Goal: Find specific page/section: Find specific page/section

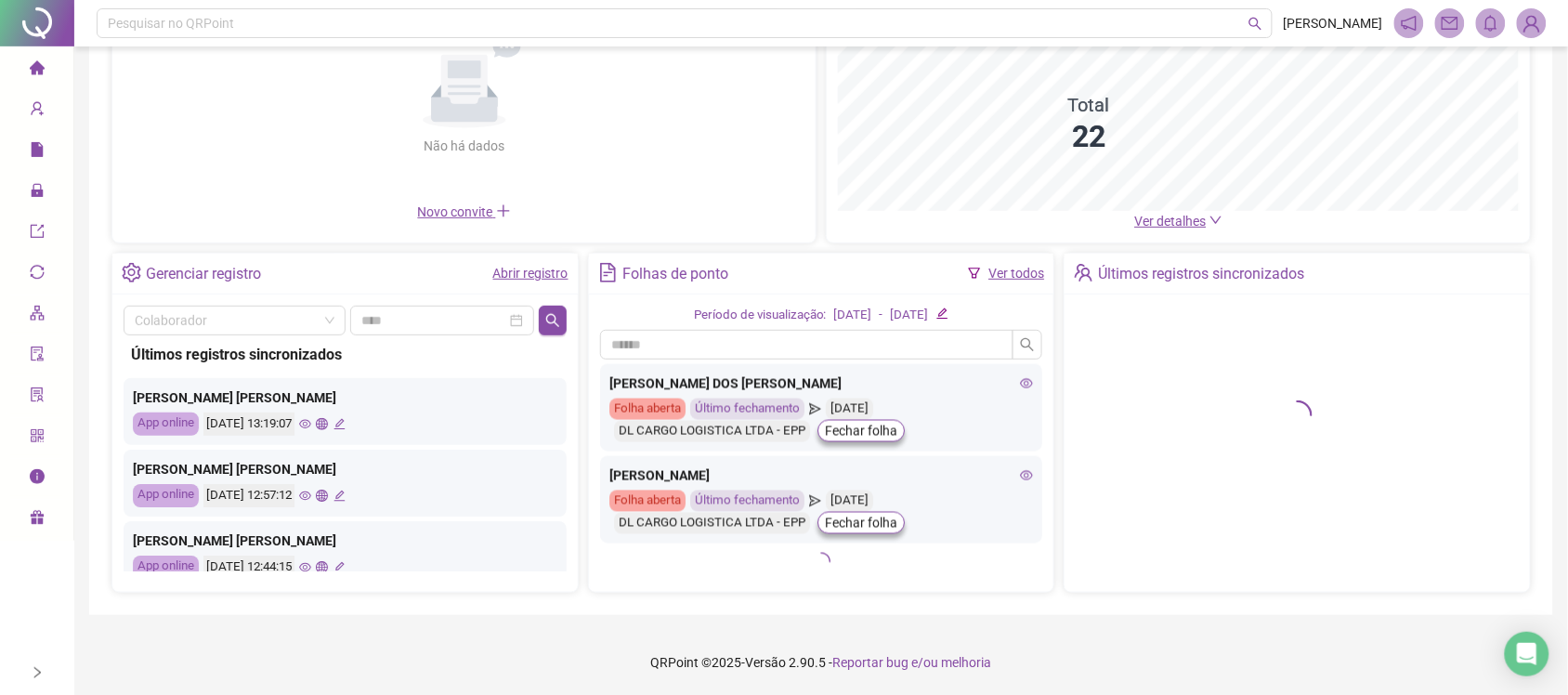
scroll to position [1171, 0]
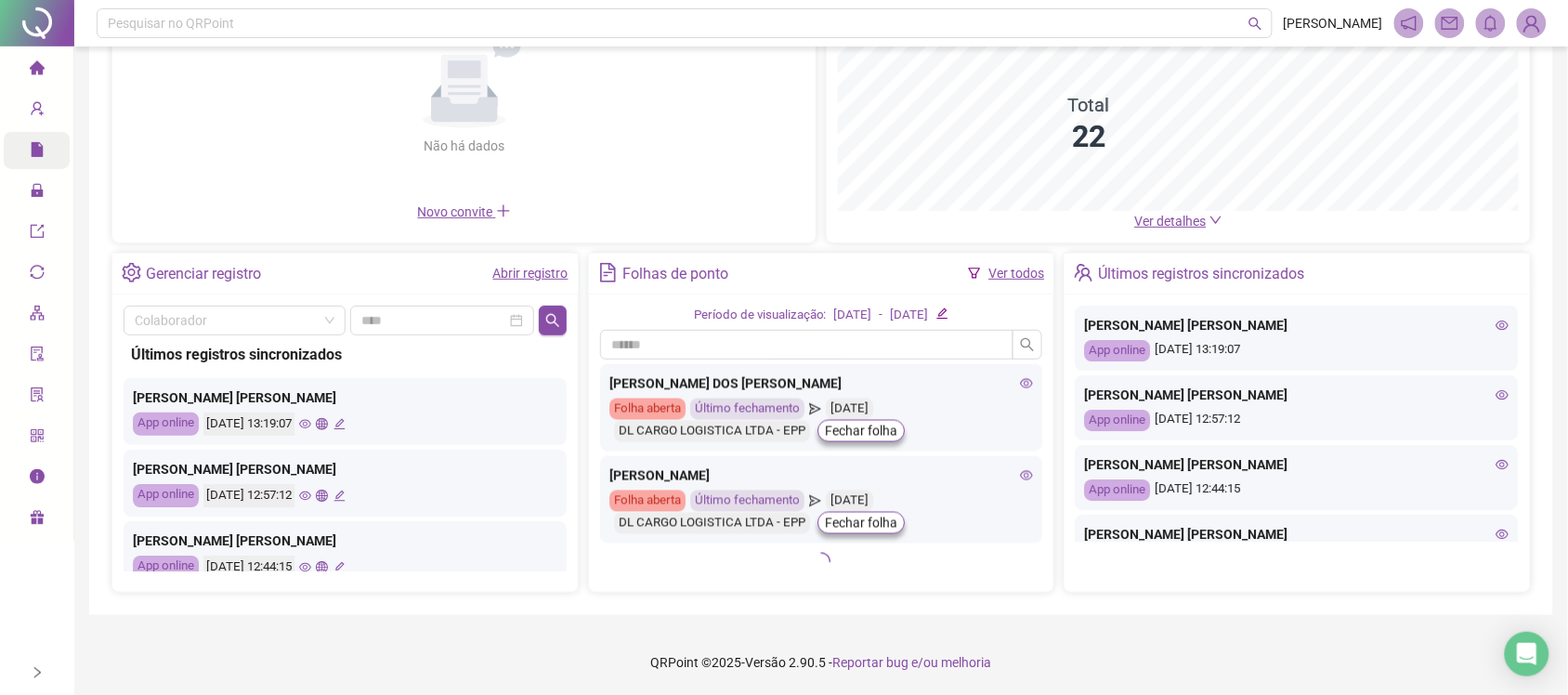
click at [35, 141] on span "file" at bounding box center [37, 152] width 15 height 37
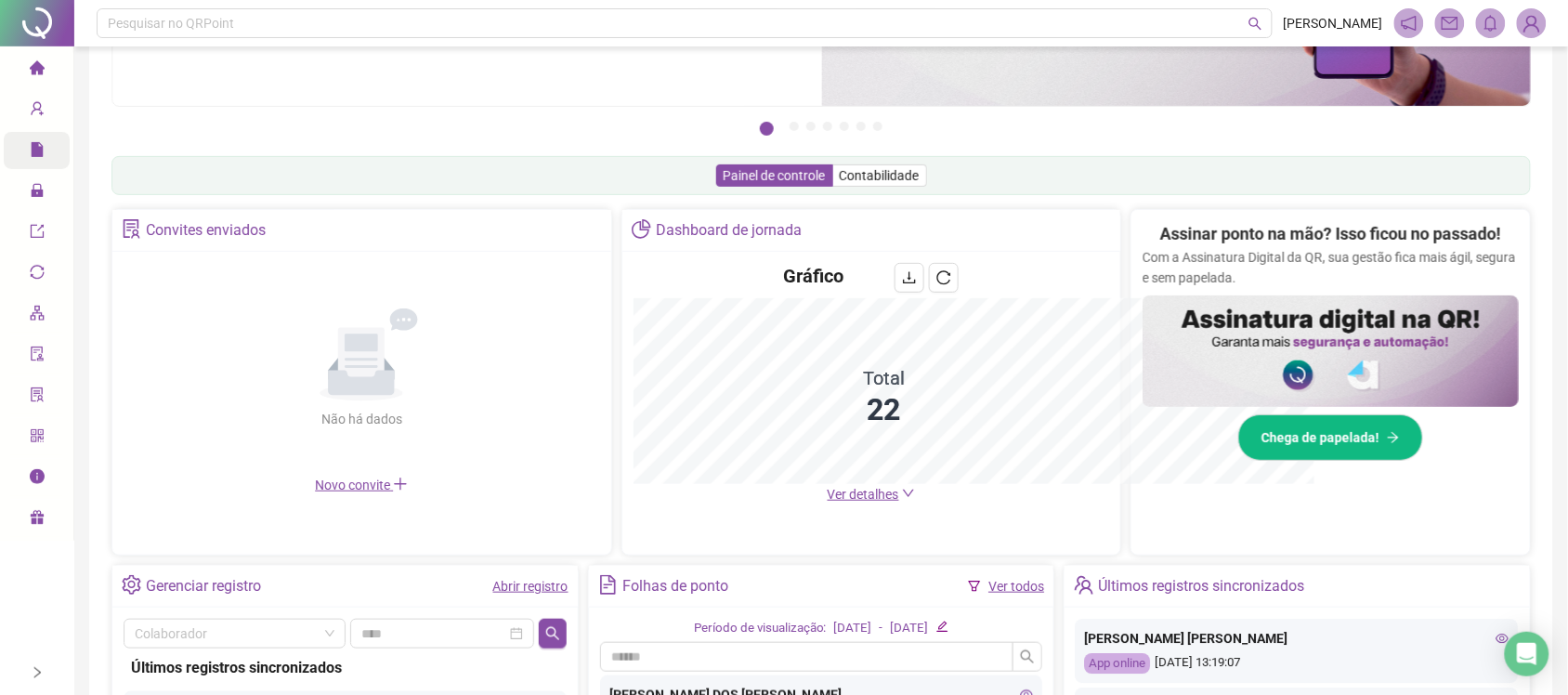
scroll to position [1169, 0]
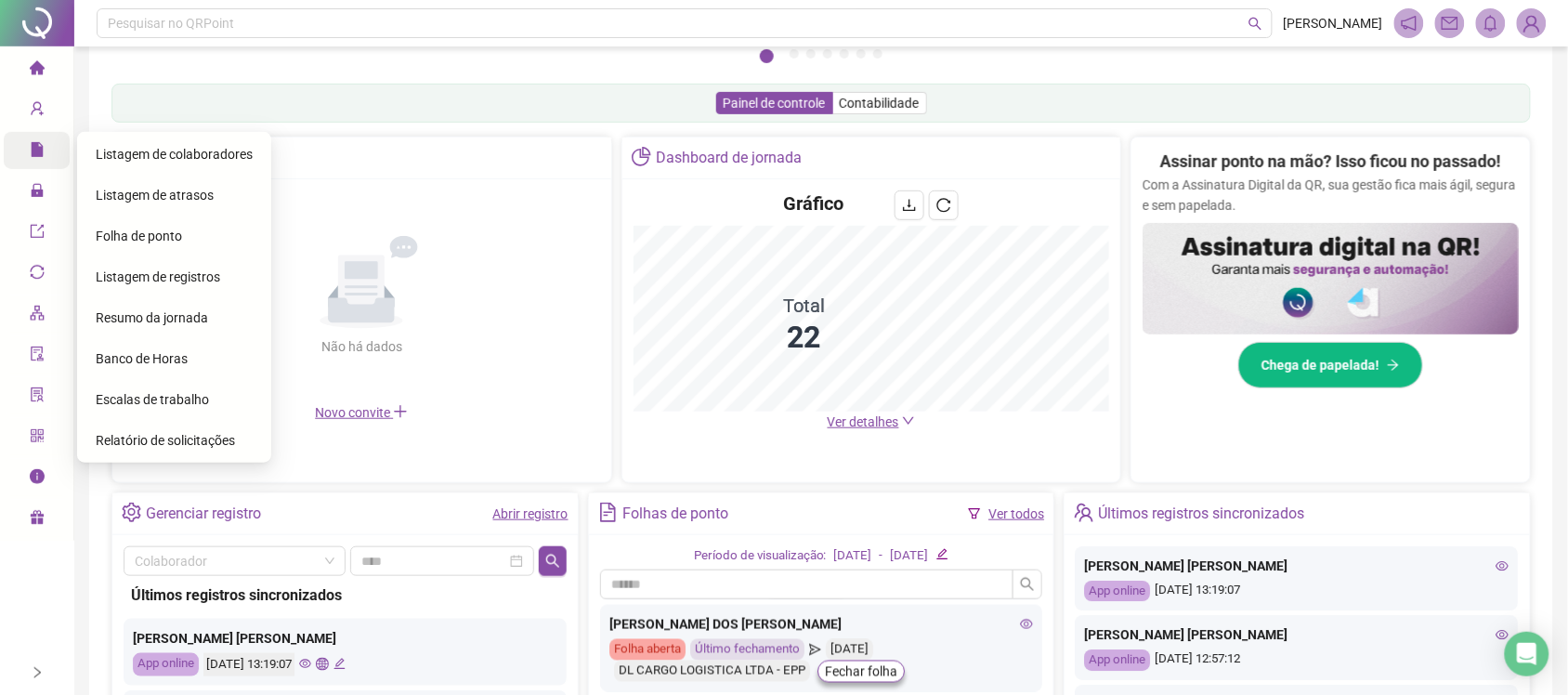
click at [35, 142] on icon "file" at bounding box center [36, 150] width 12 height 15
click at [160, 229] on span "Folha de ponto" at bounding box center [139, 236] width 86 height 15
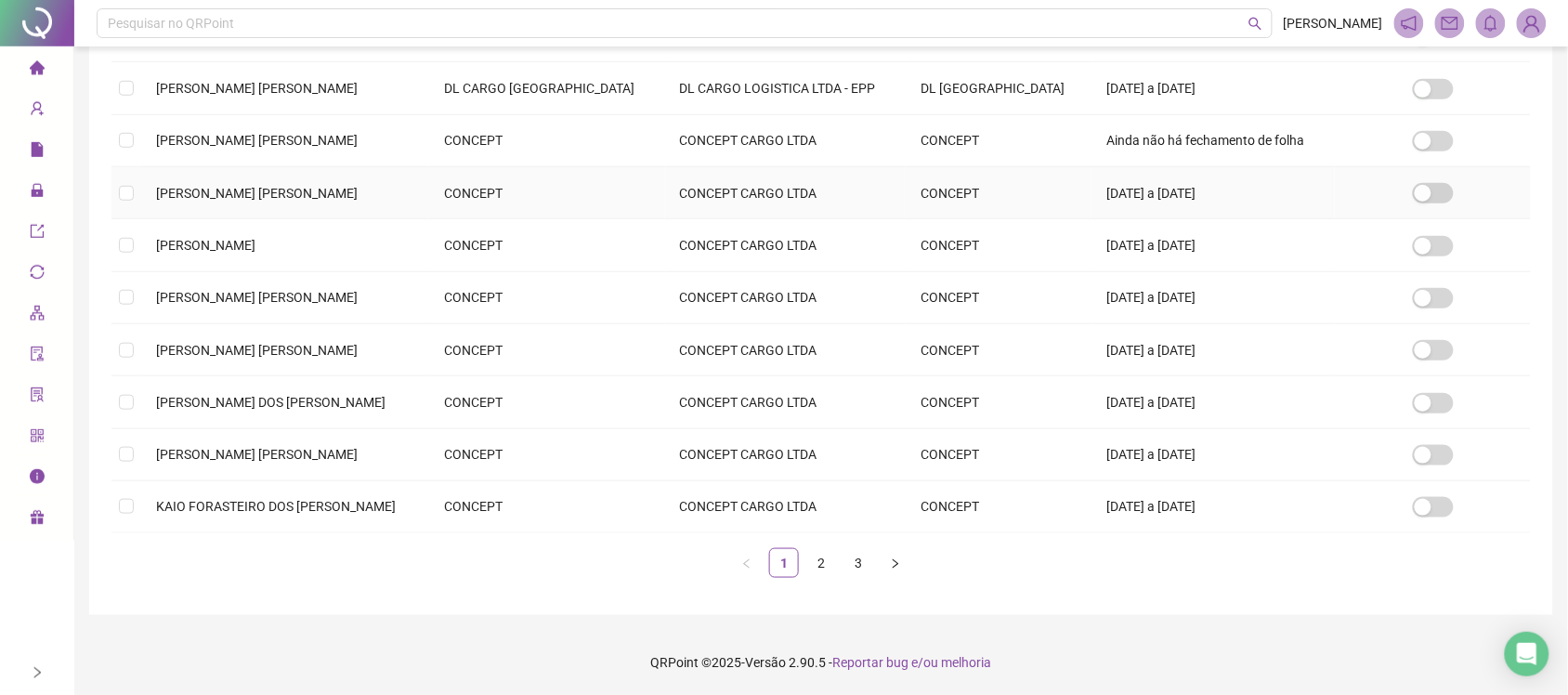
scroll to position [363, 0]
click at [824, 560] on link "2" at bounding box center [820, 562] width 28 height 28
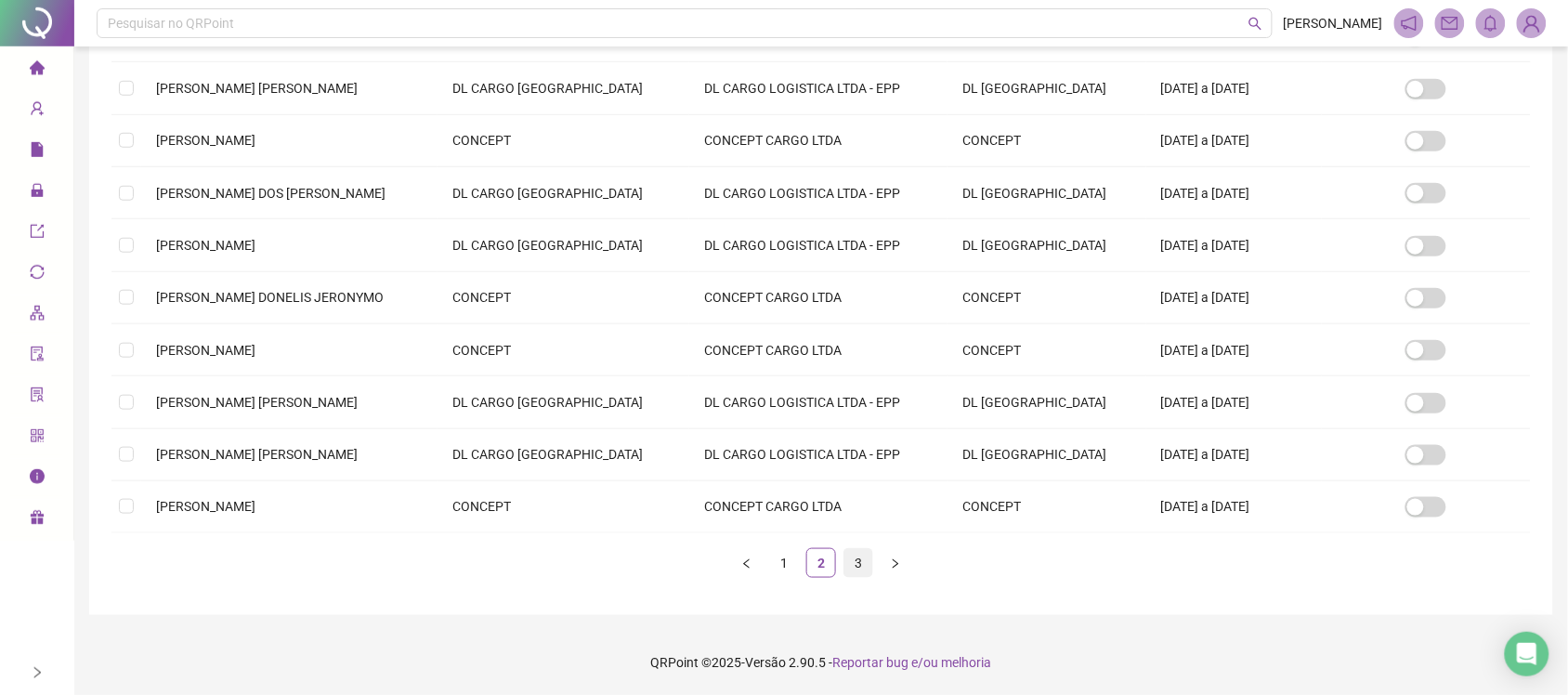
click at [854, 576] on link "3" at bounding box center [857, 562] width 28 height 28
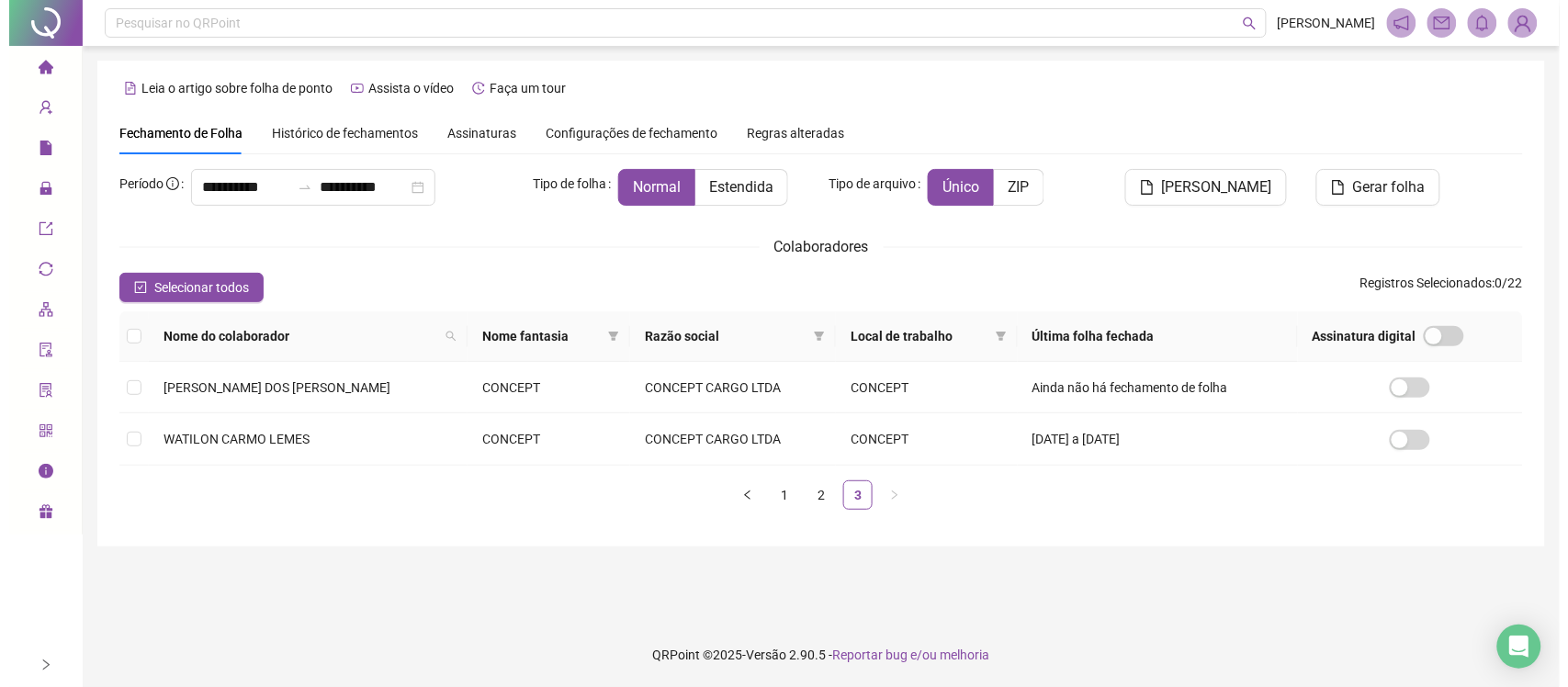
scroll to position [0, 0]
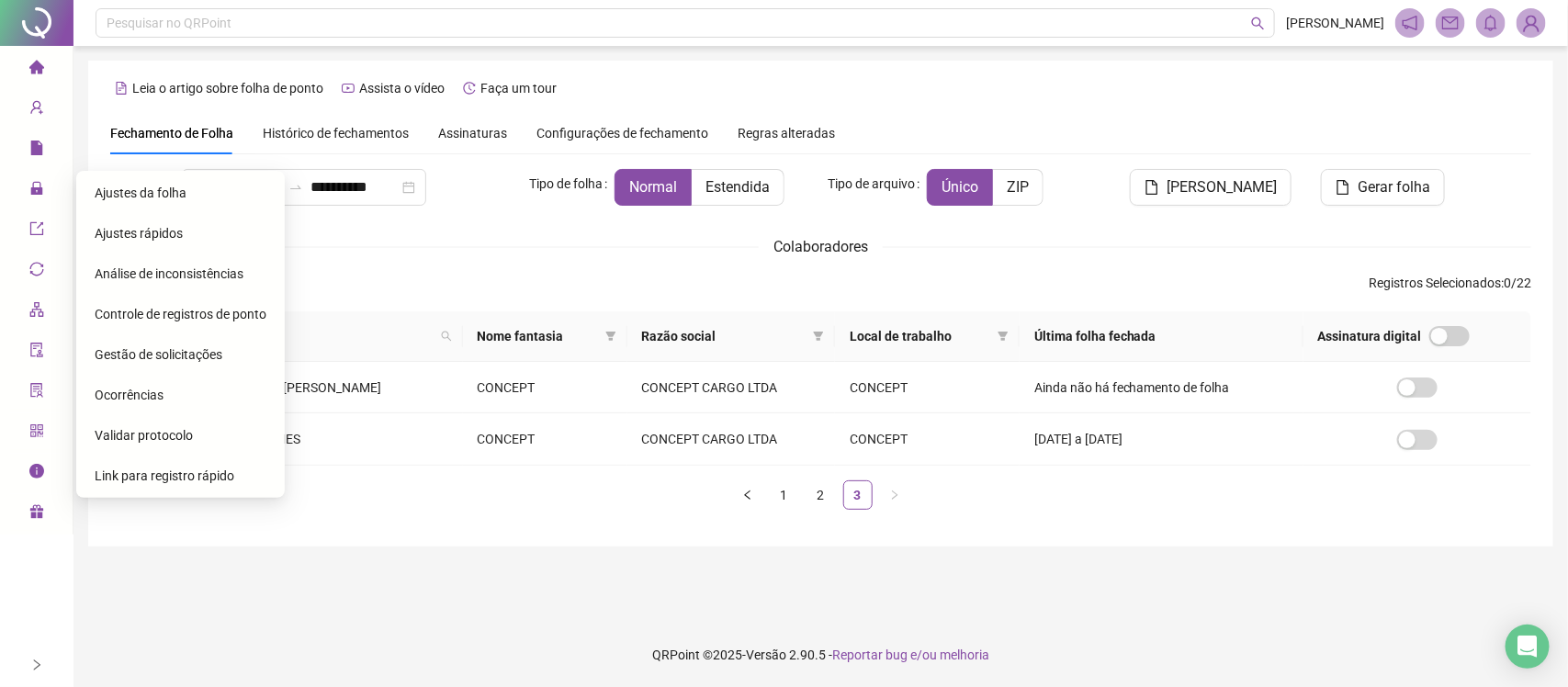
click at [173, 193] on span "Ajustes da folha" at bounding box center [141, 193] width 92 height 15
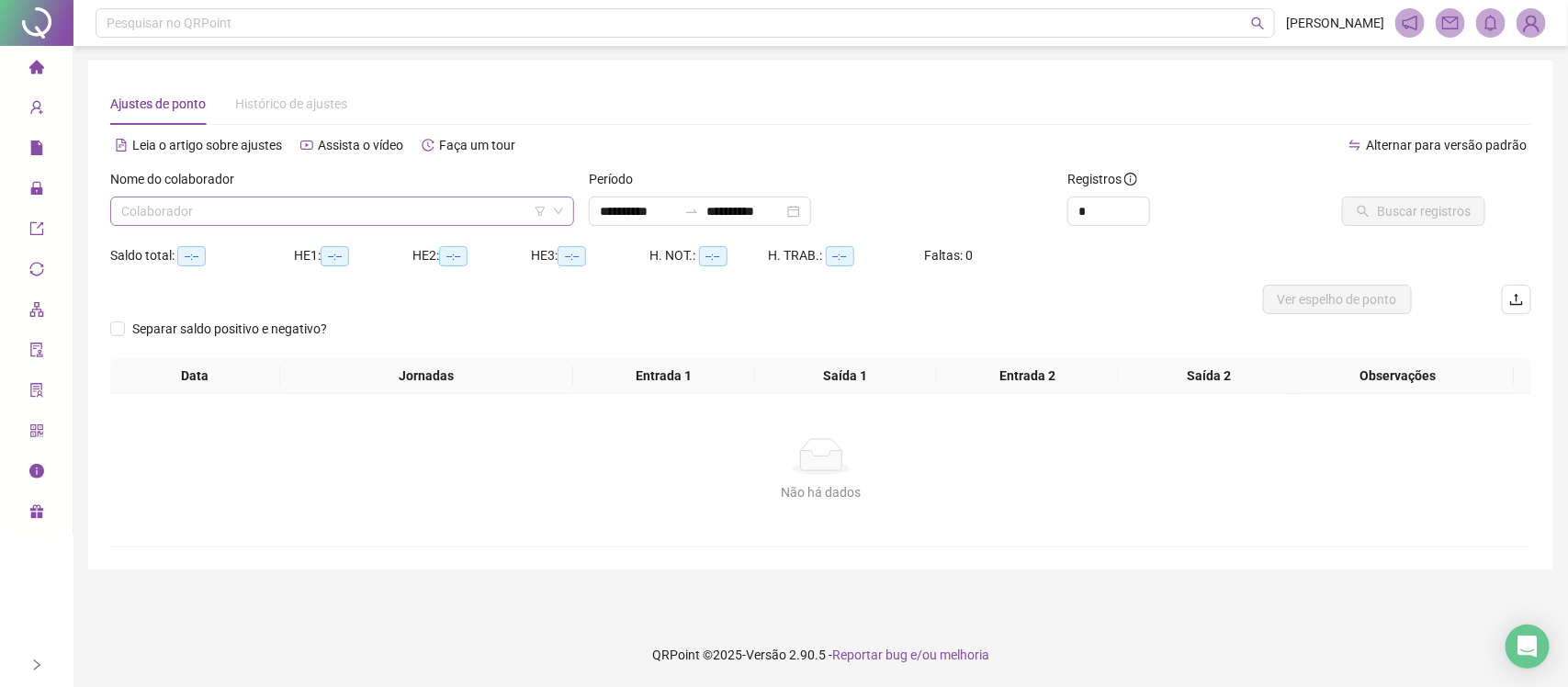
click at [328, 212] on input "search" at bounding box center [333, 210] width 425 height 27
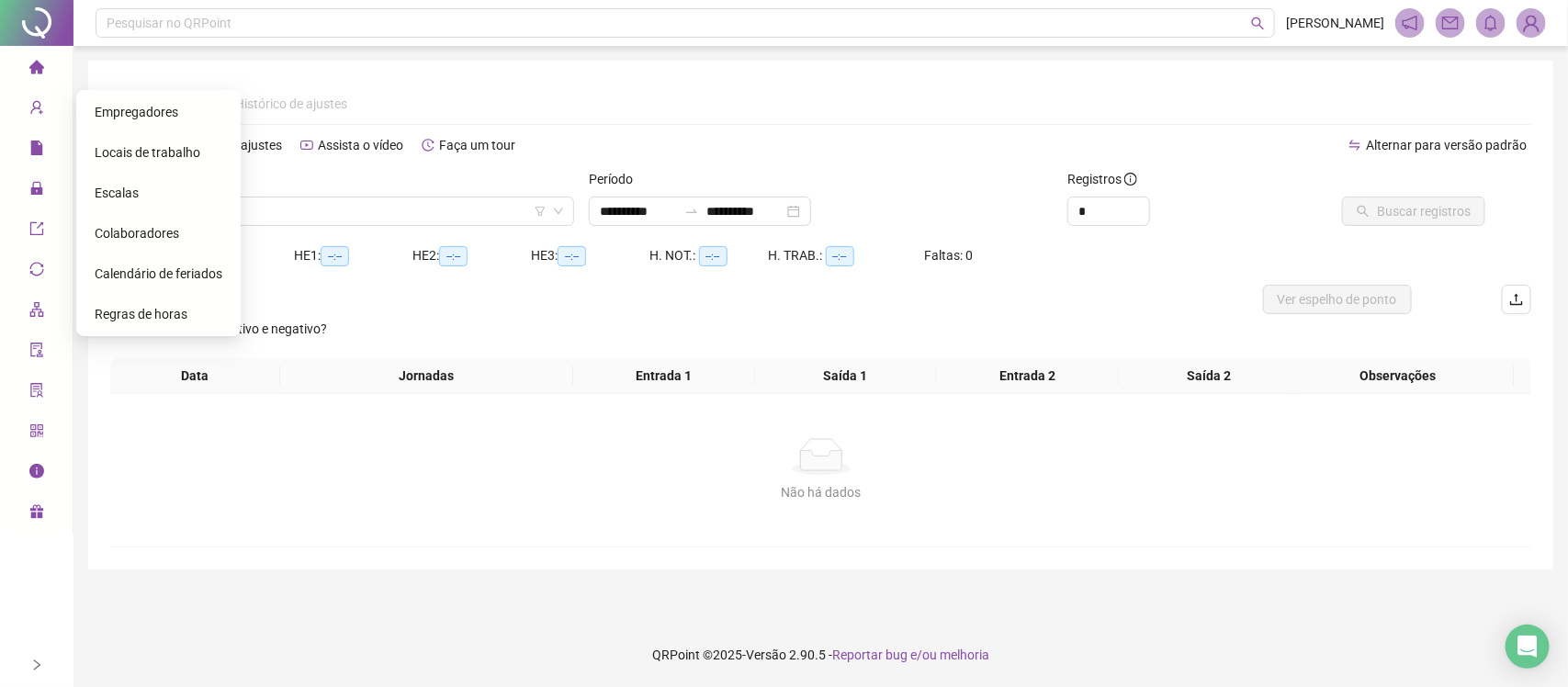
click at [157, 228] on span "Colaboradores" at bounding box center [137, 234] width 85 height 15
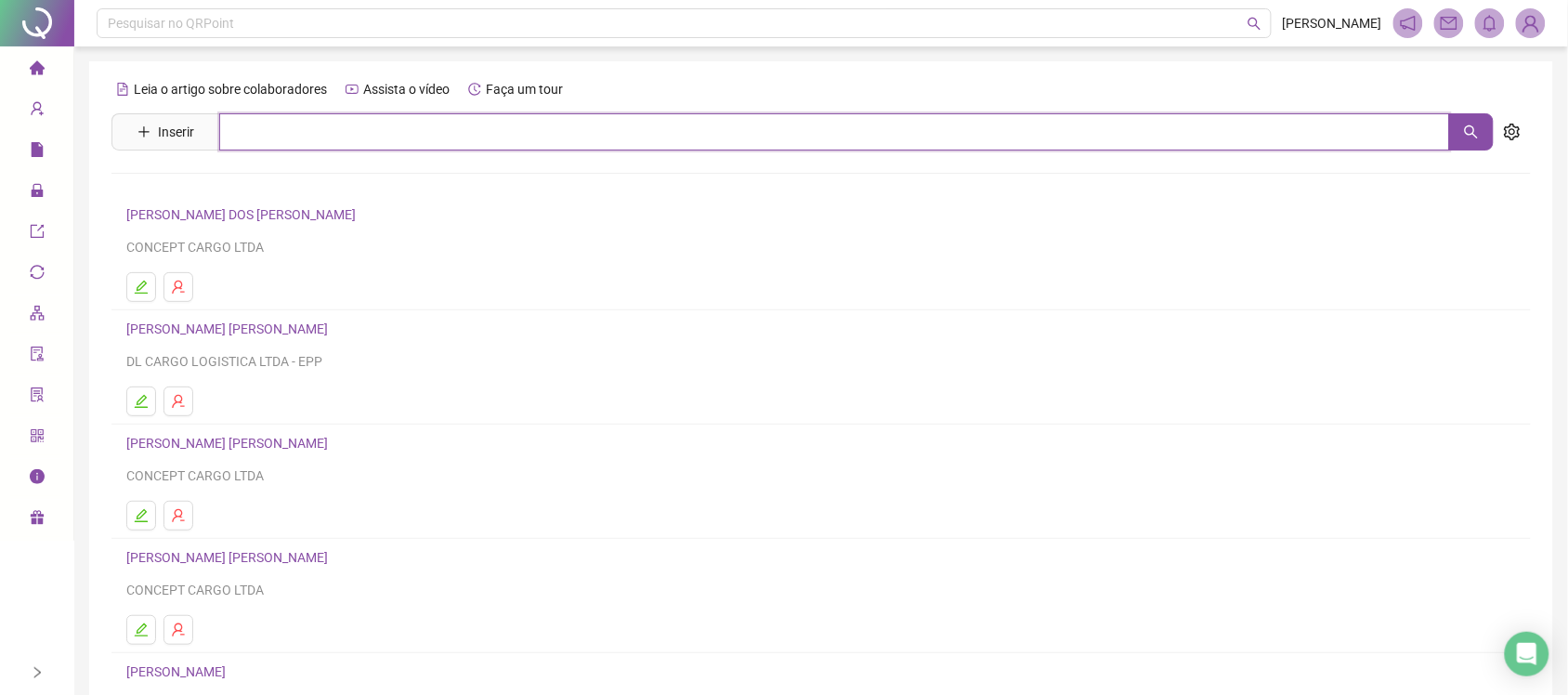
click at [305, 130] on input "text" at bounding box center [834, 131] width 1230 height 37
type input "**********"
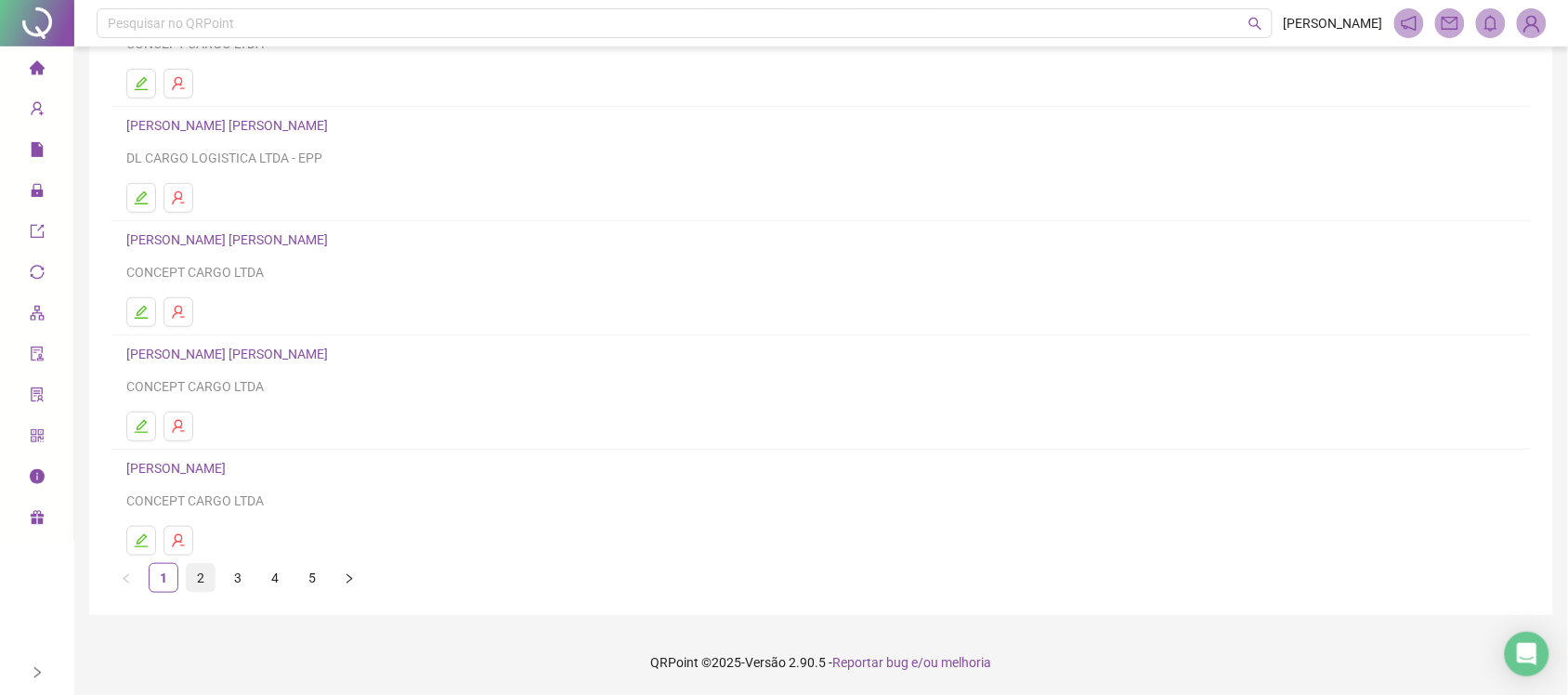
click at [204, 581] on link "2" at bounding box center [200, 577] width 28 height 28
click at [238, 579] on link "3" at bounding box center [237, 577] width 28 height 28
click at [277, 577] on link "4" at bounding box center [274, 577] width 28 height 28
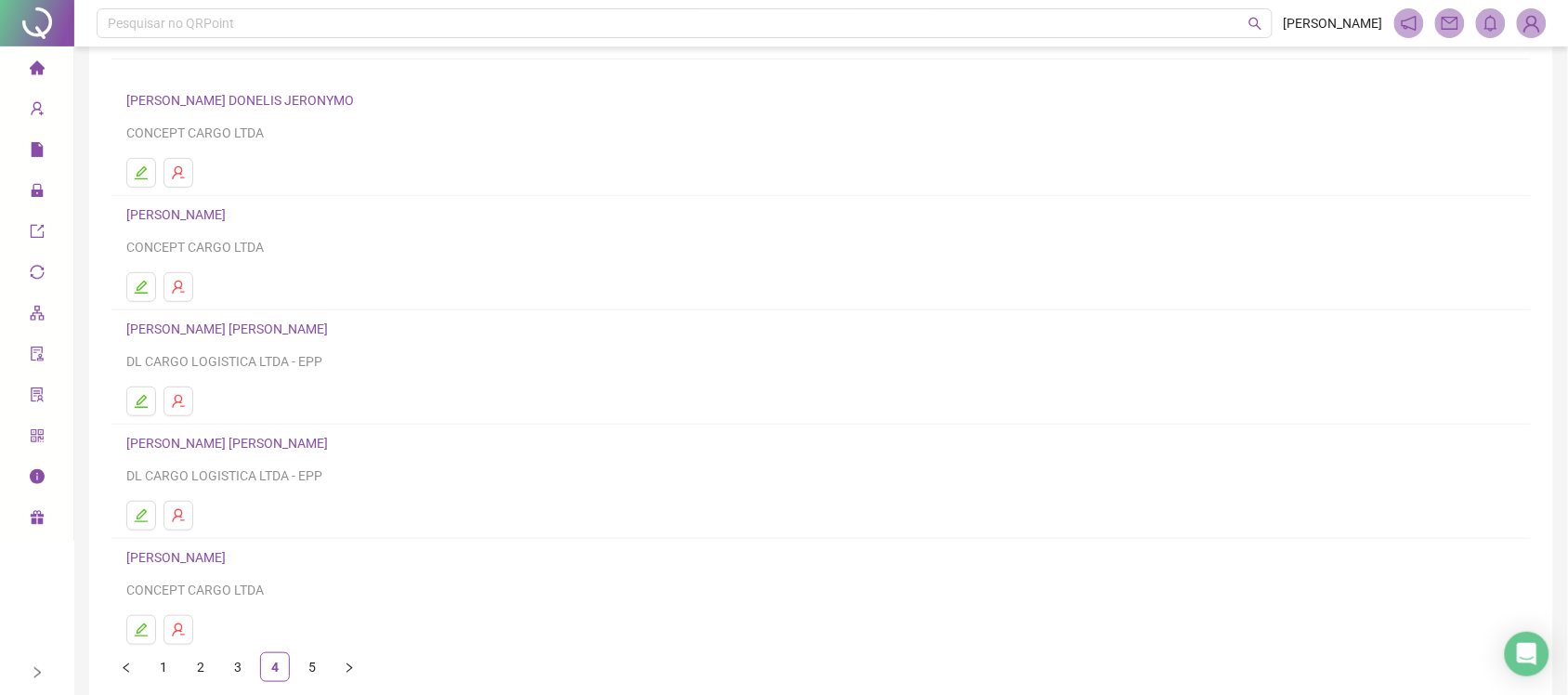
scroll to position [116, 0]
click at [314, 674] on link "5" at bounding box center [311, 665] width 28 height 28
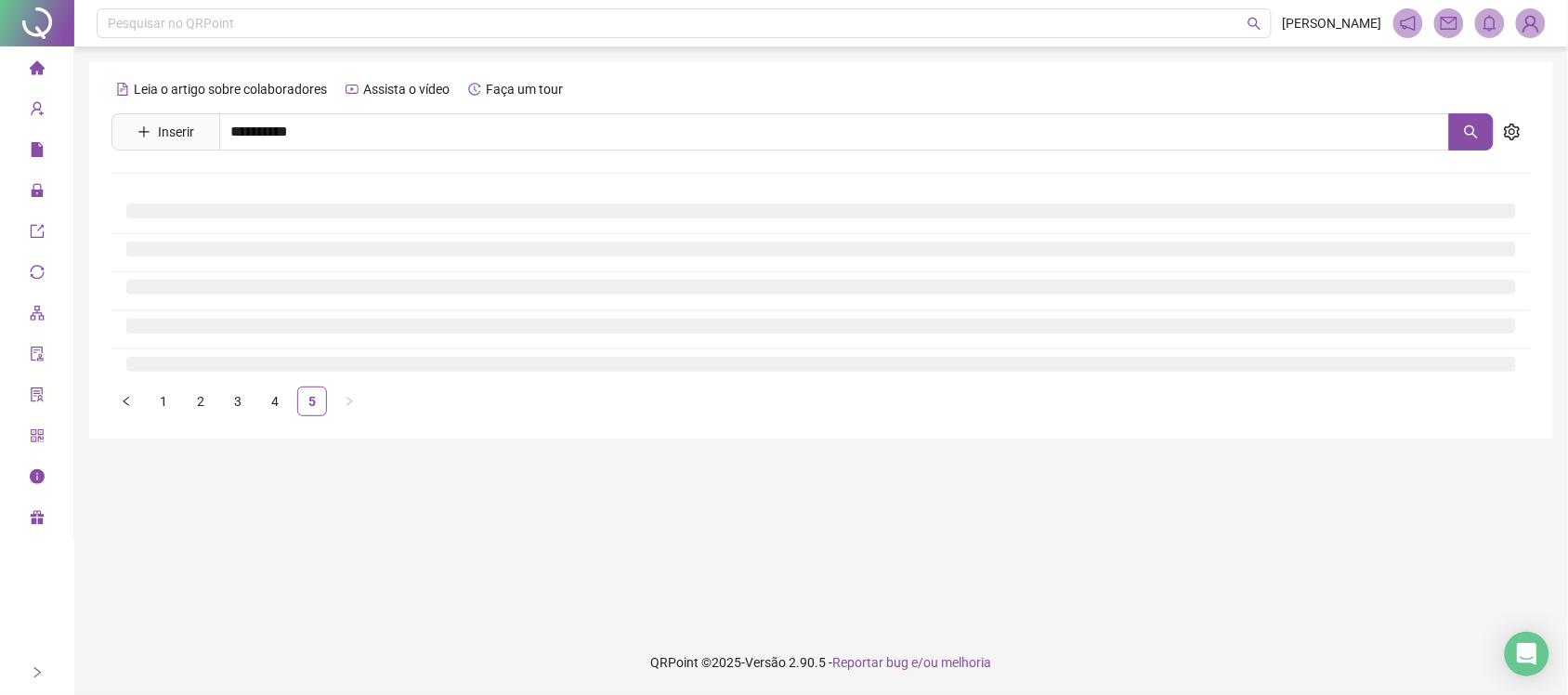
scroll to position [0, 0]
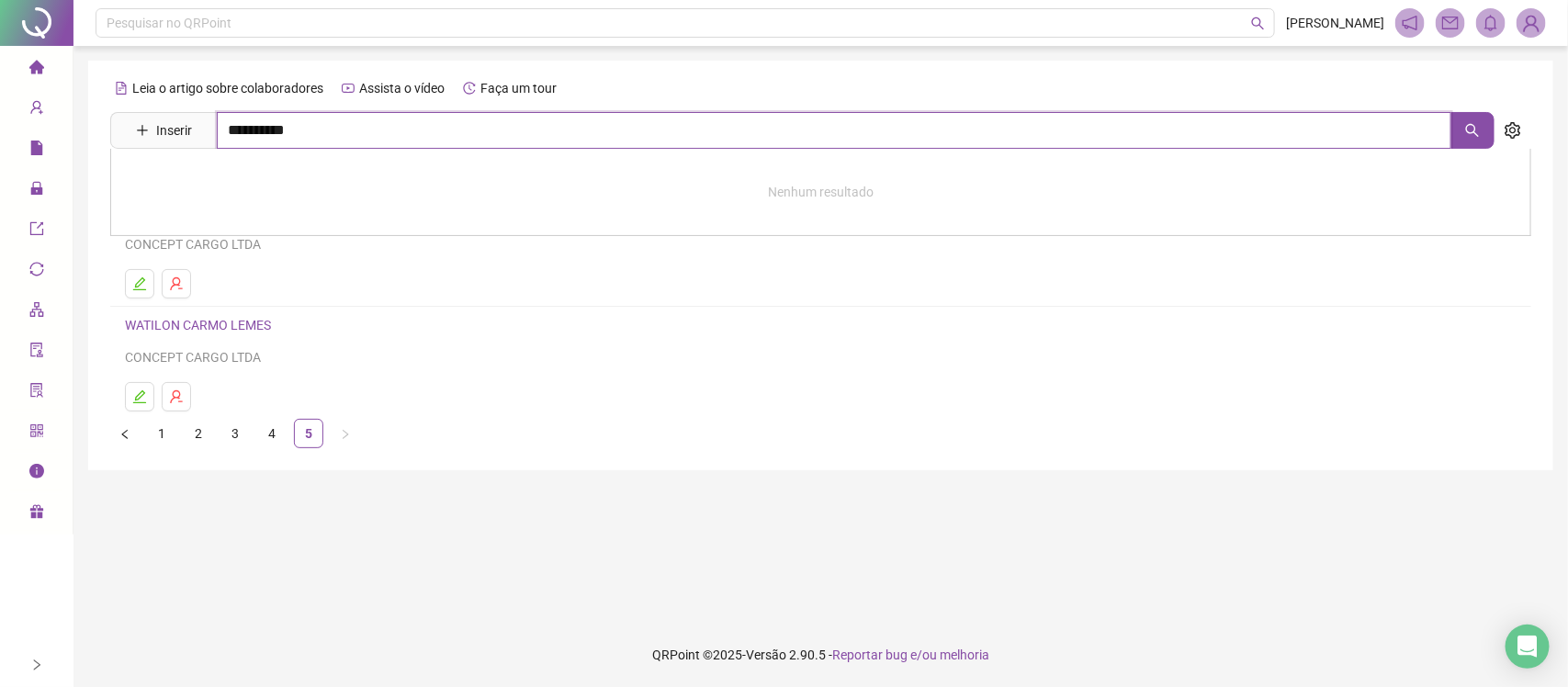
drag, startPoint x: 296, startPoint y: 130, endPoint x: 213, endPoint y: 130, distance: 83.0
click at [213, 130] on span "**********" at bounding box center [802, 130] width 1385 height 37
click at [1522, 125] on button "button" at bounding box center [1513, 130] width 37 height 37
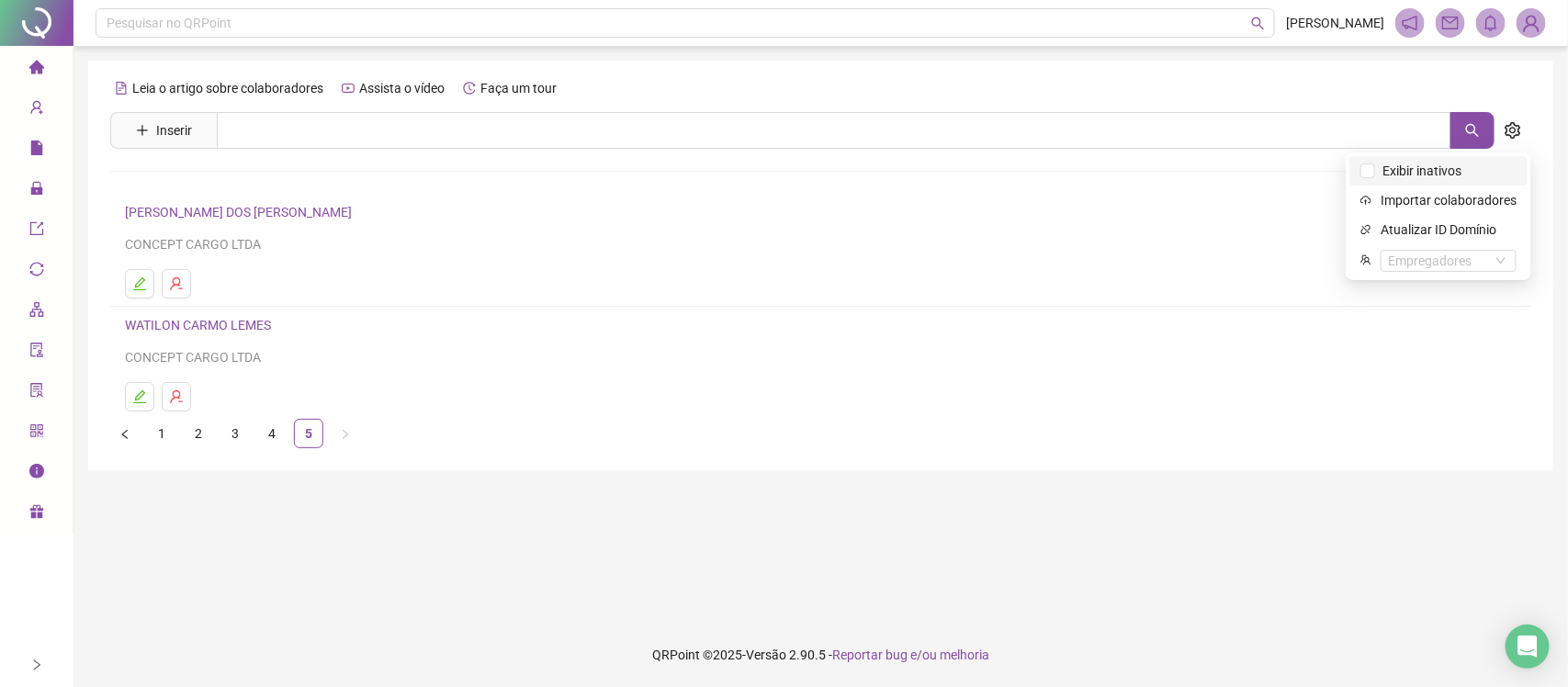
click at [1379, 171] on span "Exibir inativos" at bounding box center [1422, 171] width 94 height 21
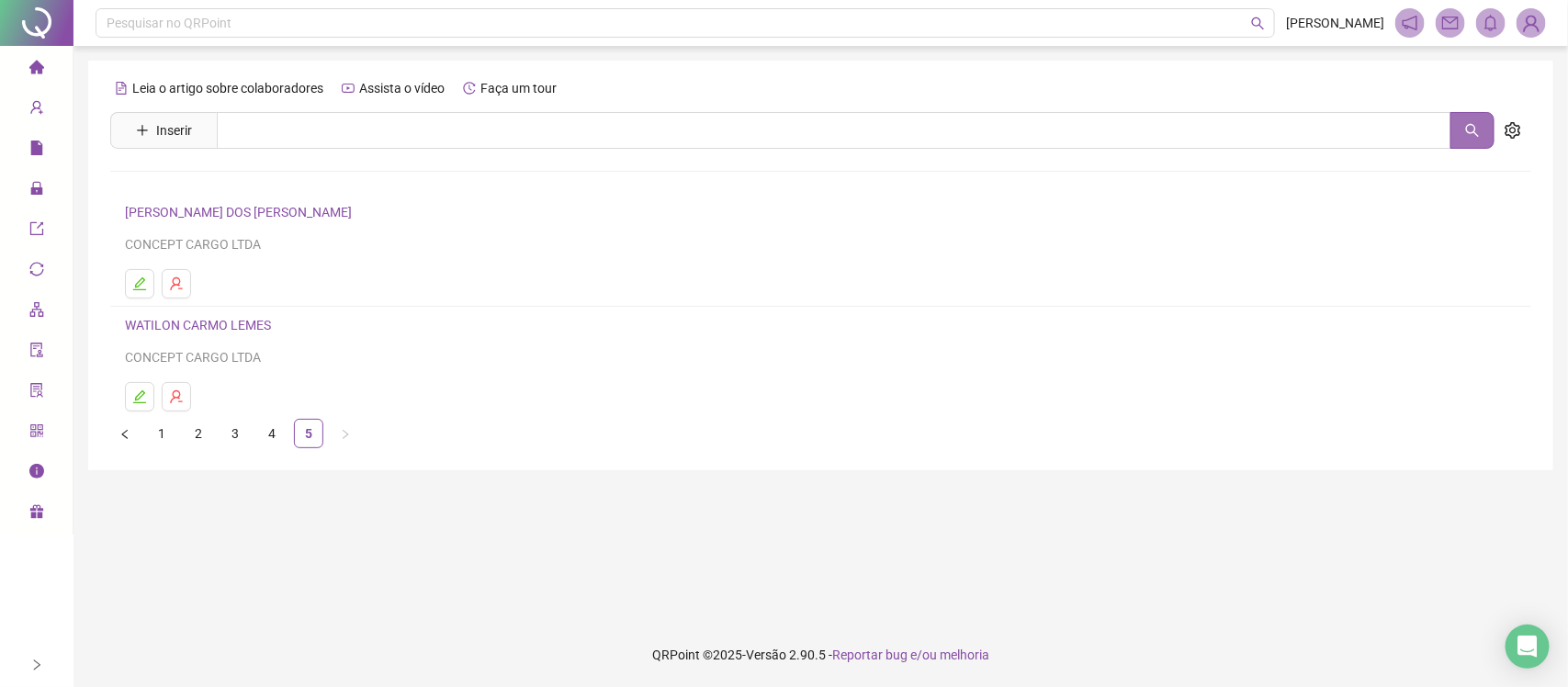
click at [1485, 134] on button "button" at bounding box center [1472, 130] width 44 height 37
click at [276, 441] on link "4" at bounding box center [271, 433] width 27 height 27
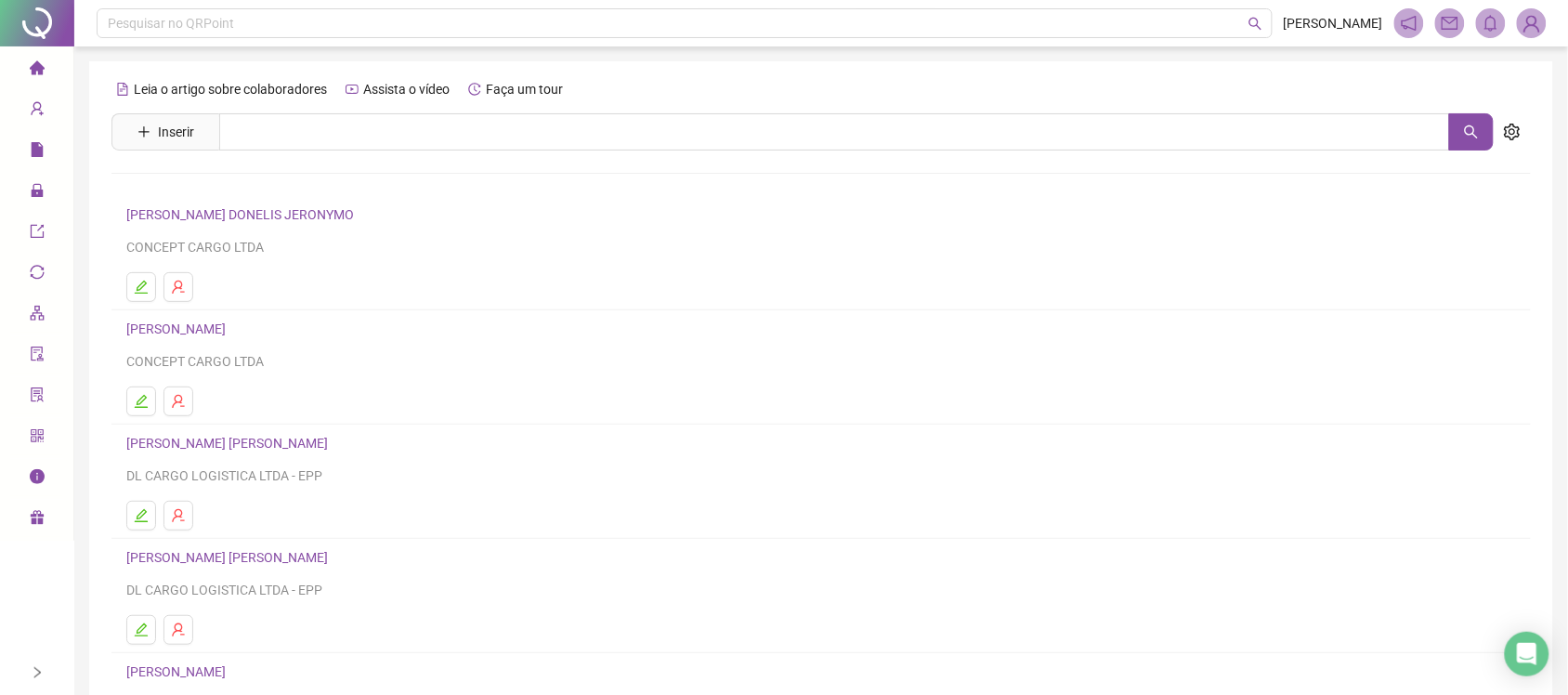
scroll to position [206, 0]
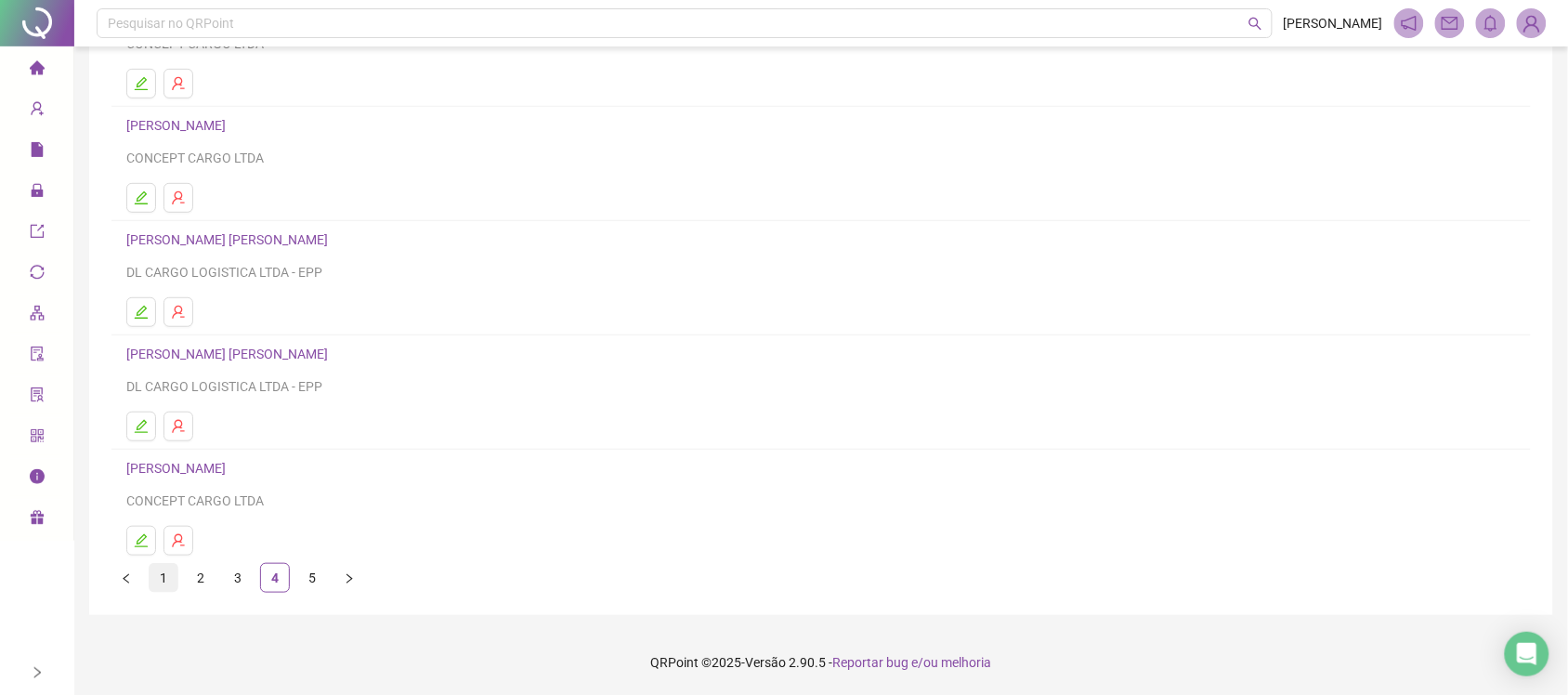
click at [156, 582] on link "1" at bounding box center [163, 577] width 28 height 28
click at [193, 582] on link "2" at bounding box center [200, 577] width 28 height 28
click at [230, 586] on link "3" at bounding box center [237, 577] width 28 height 28
click at [280, 582] on link "4" at bounding box center [274, 577] width 28 height 28
click at [308, 581] on link "5" at bounding box center [311, 577] width 28 height 28
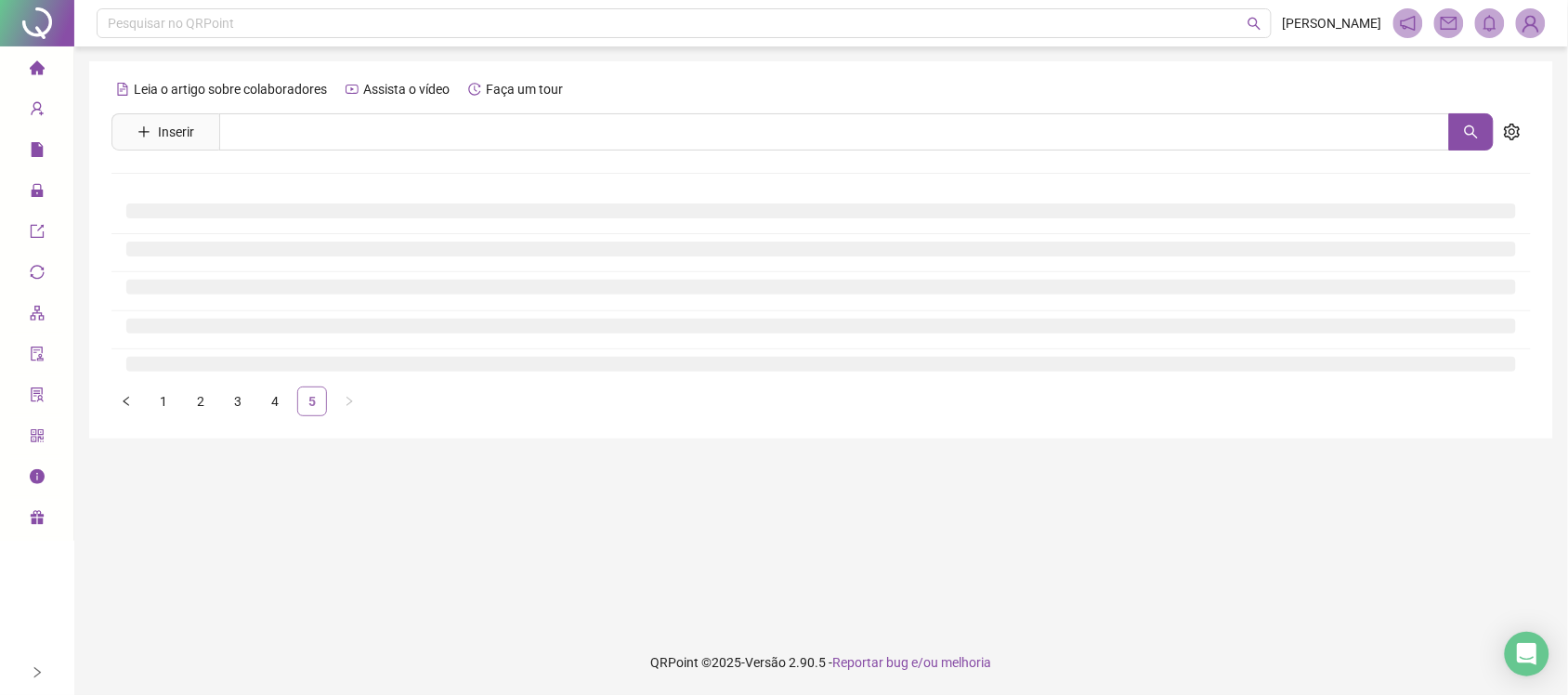
scroll to position [0, 0]
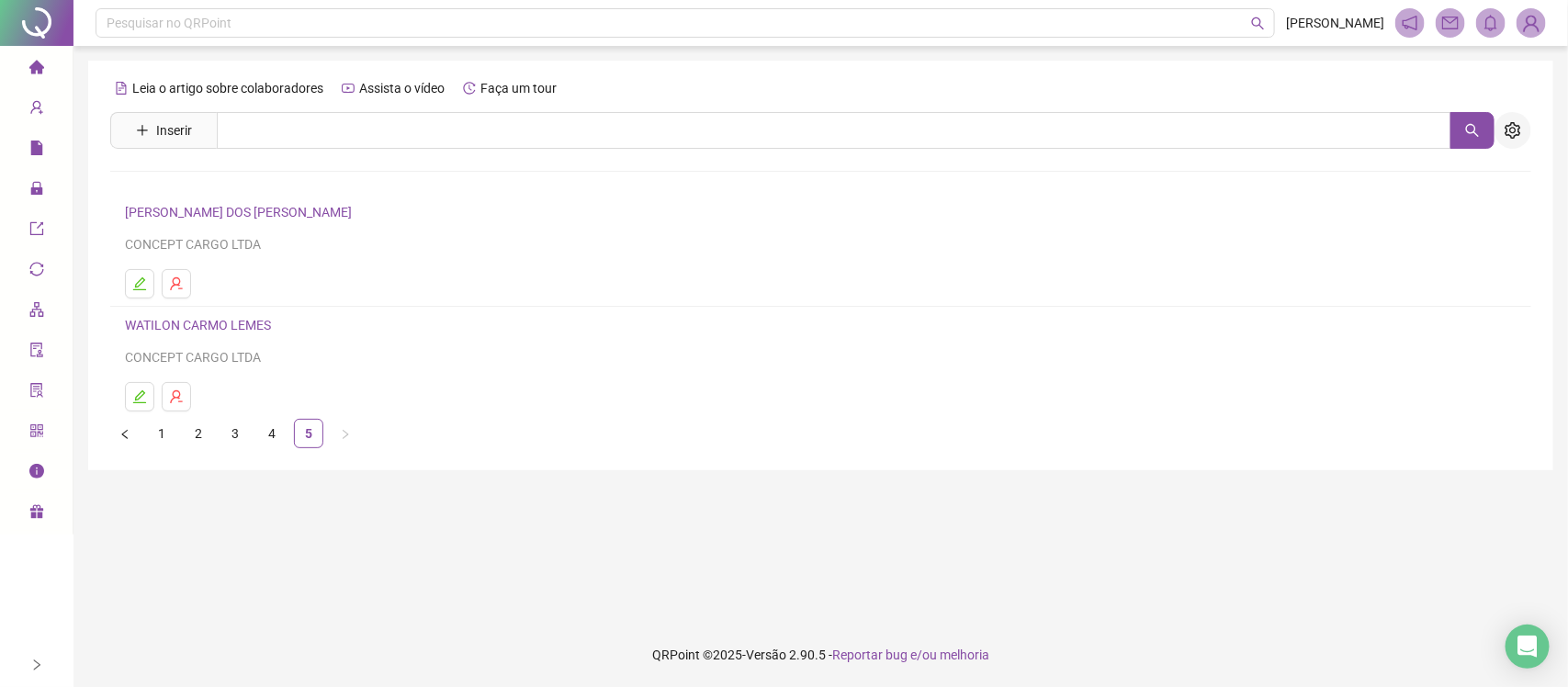
click at [1510, 124] on icon "setting" at bounding box center [1514, 130] width 17 height 17
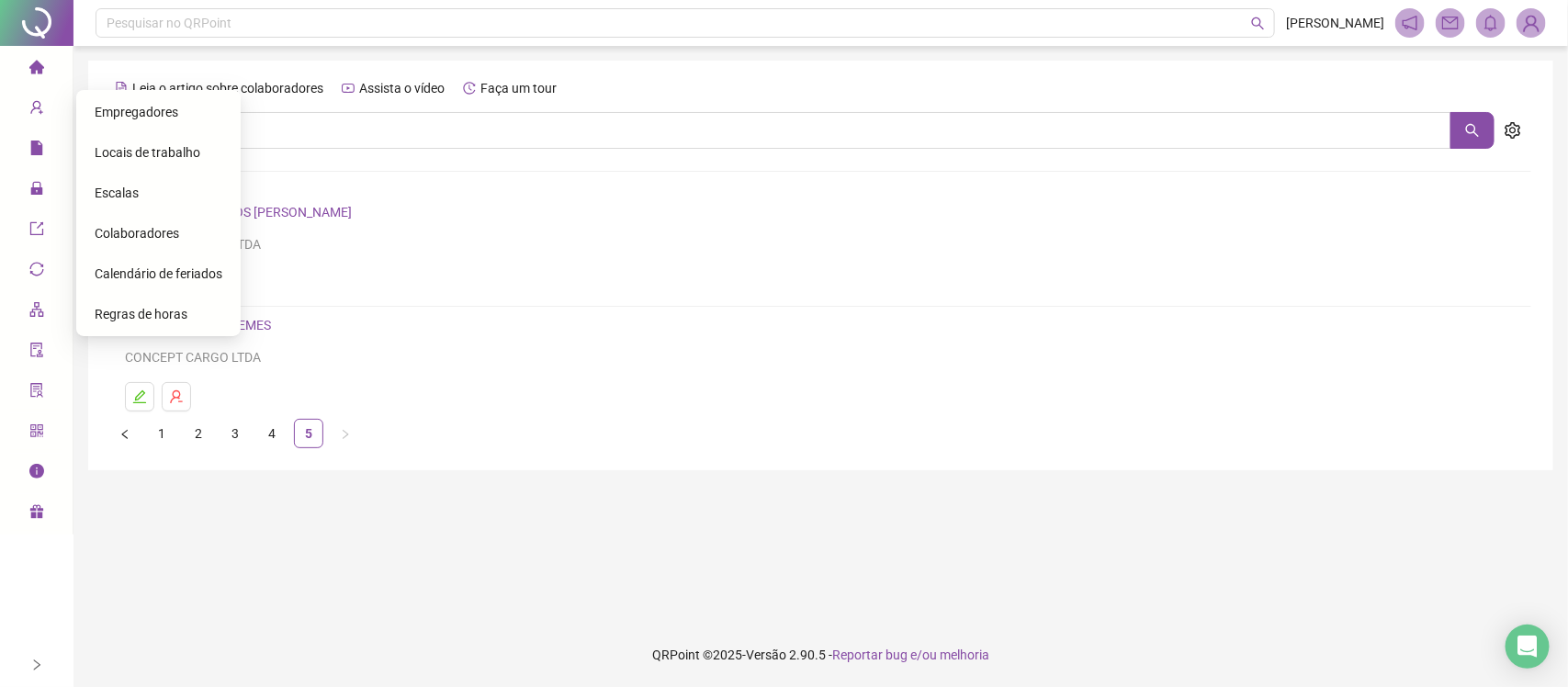
click at [131, 192] on span "Escalas" at bounding box center [116, 193] width 44 height 15
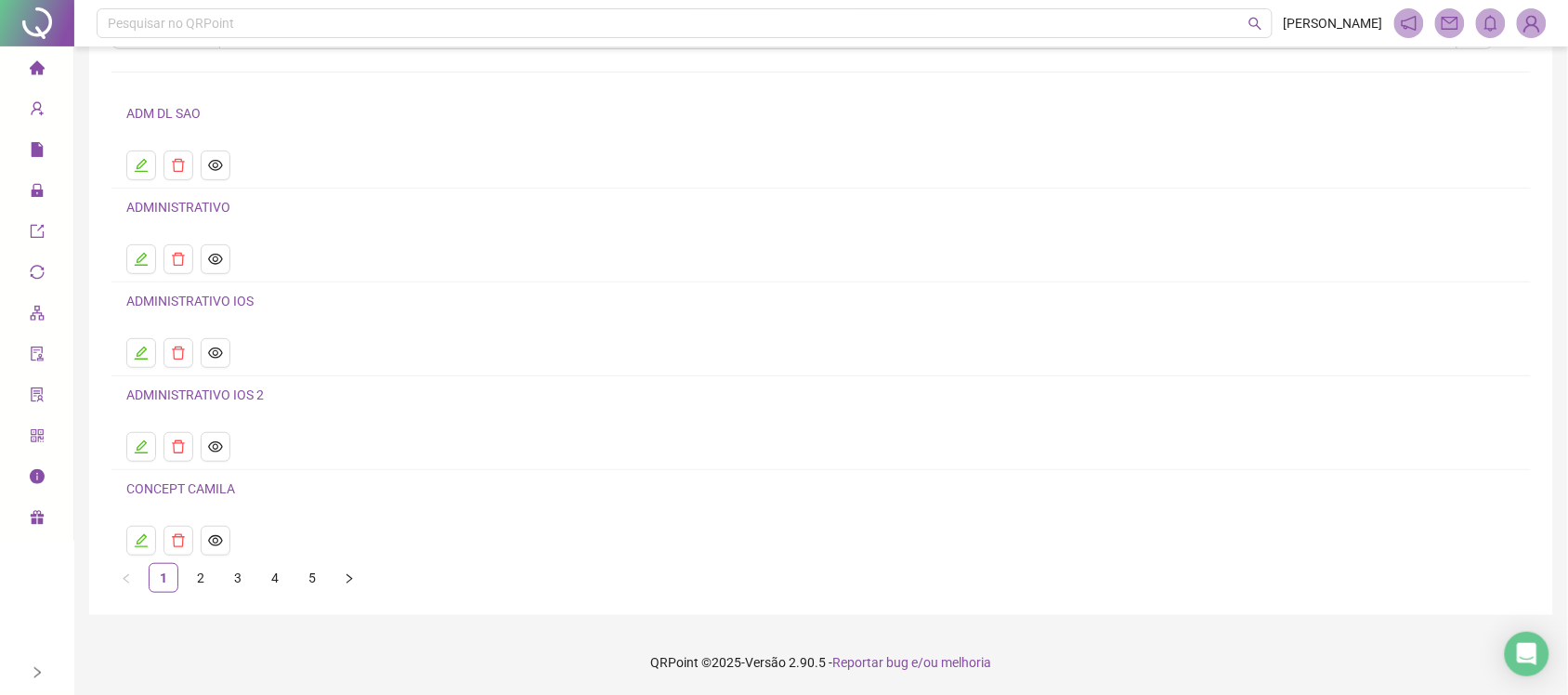
scroll to position [104, 0]
click at [206, 569] on link "2" at bounding box center [200, 577] width 28 height 28
click at [238, 579] on link "3" at bounding box center [237, 577] width 28 height 28
click at [285, 586] on link "4" at bounding box center [274, 577] width 28 height 28
click at [319, 582] on link "5" at bounding box center [311, 577] width 28 height 28
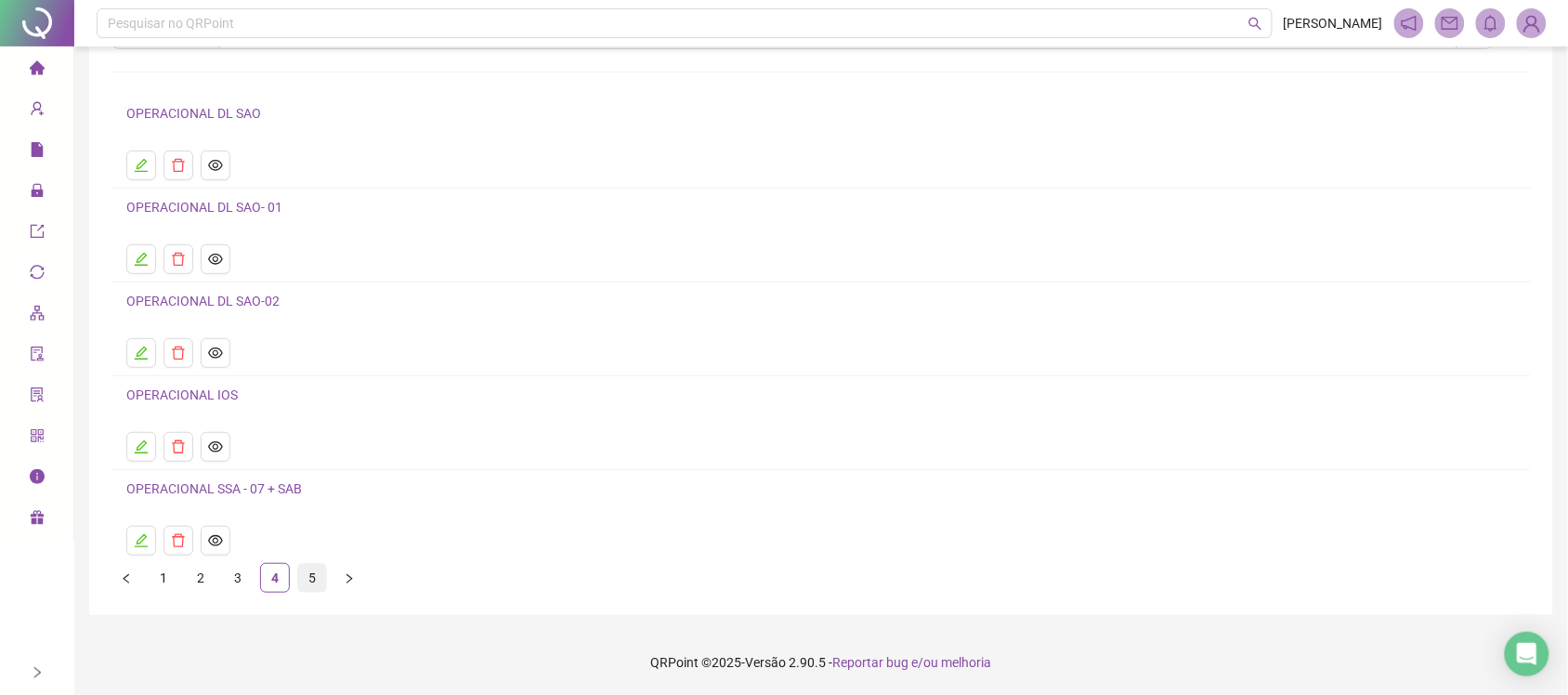
scroll to position [0, 0]
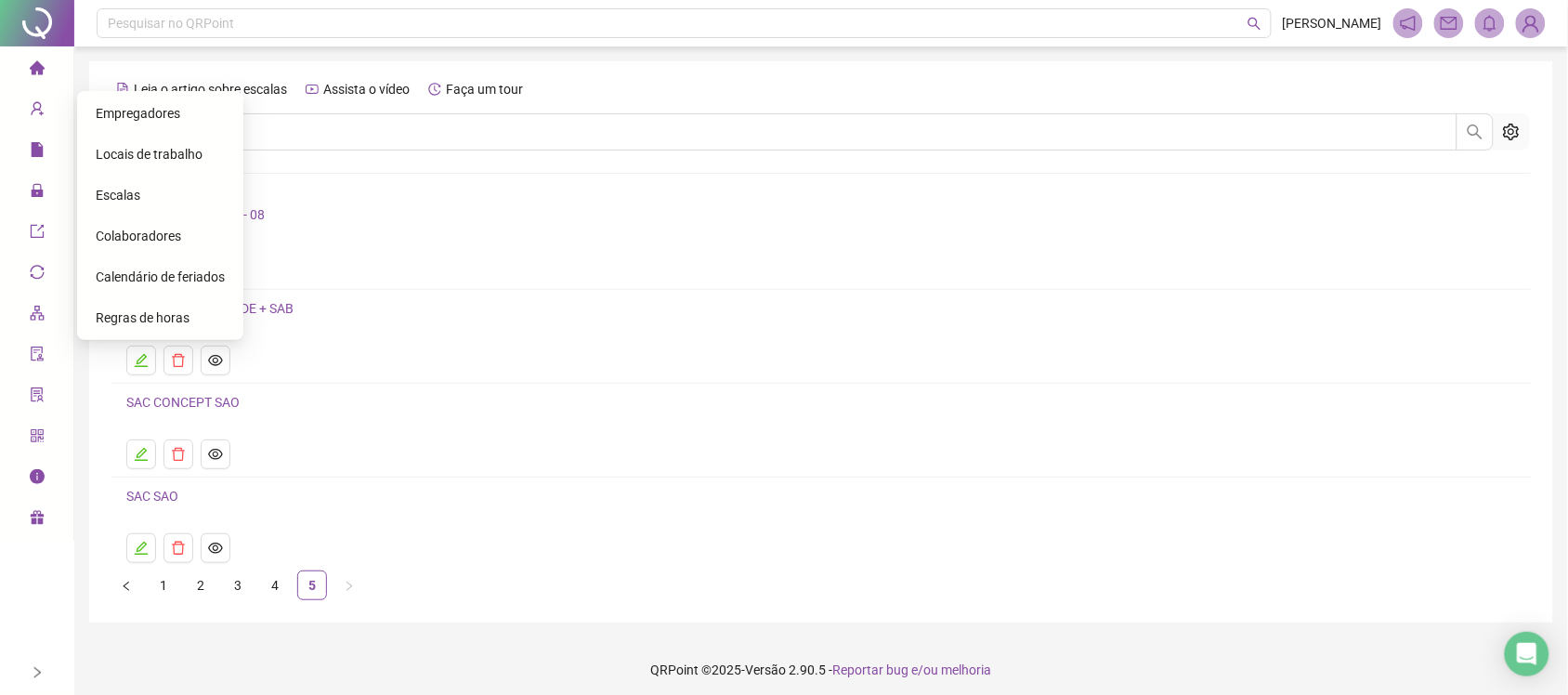
click at [172, 239] on span "Colaboradores" at bounding box center [139, 236] width 85 height 15
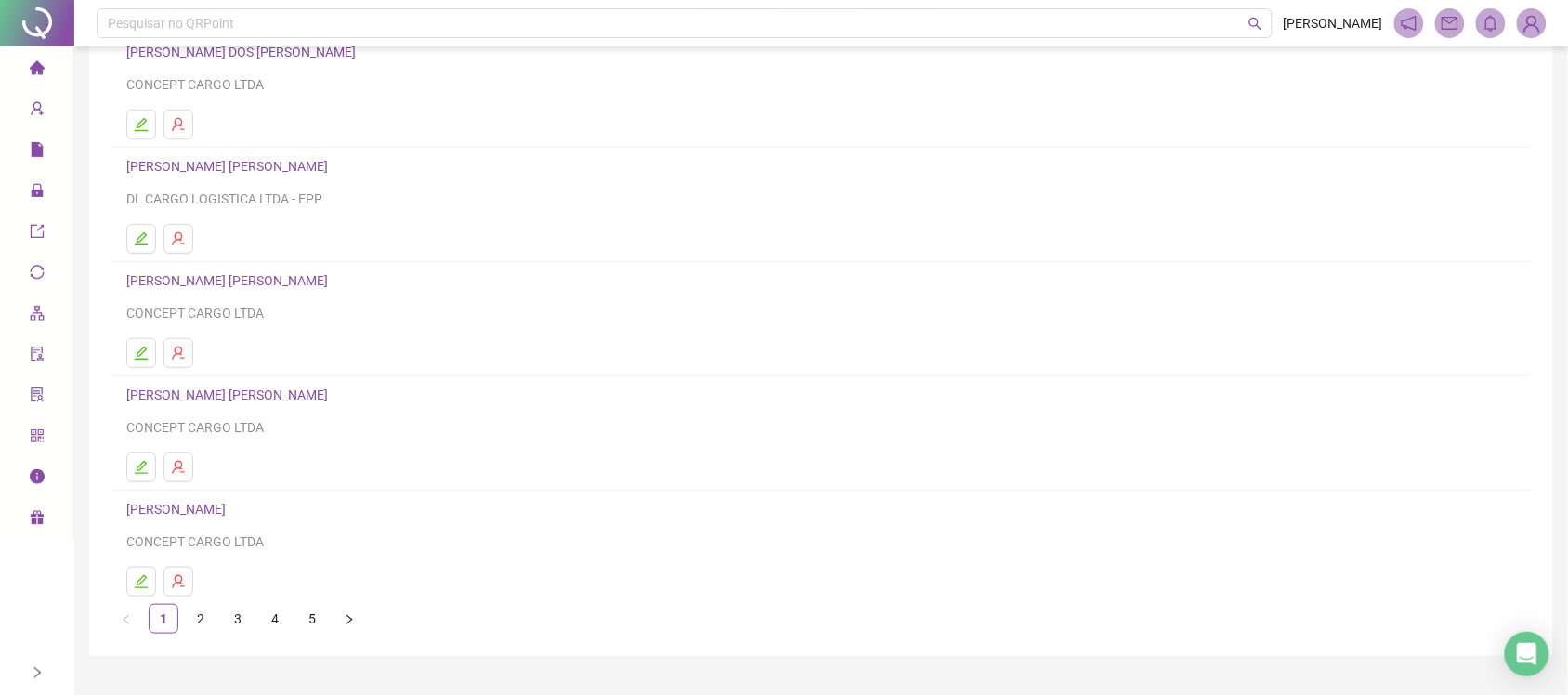
scroll to position [206, 0]
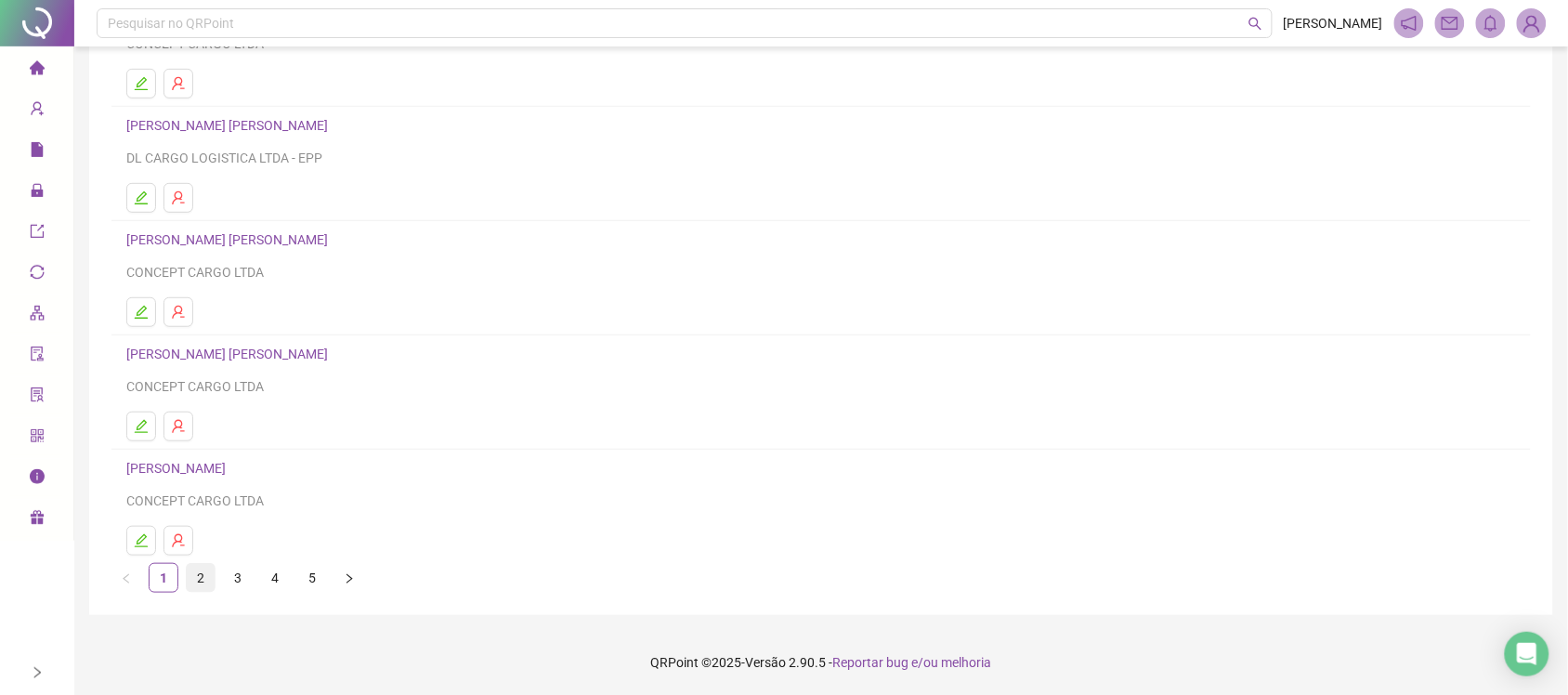
click at [207, 576] on link "2" at bounding box center [200, 577] width 28 height 28
click at [239, 582] on link "3" at bounding box center [237, 577] width 28 height 28
click at [276, 592] on link "4" at bounding box center [274, 577] width 28 height 28
click at [312, 586] on link "5" at bounding box center [311, 577] width 28 height 28
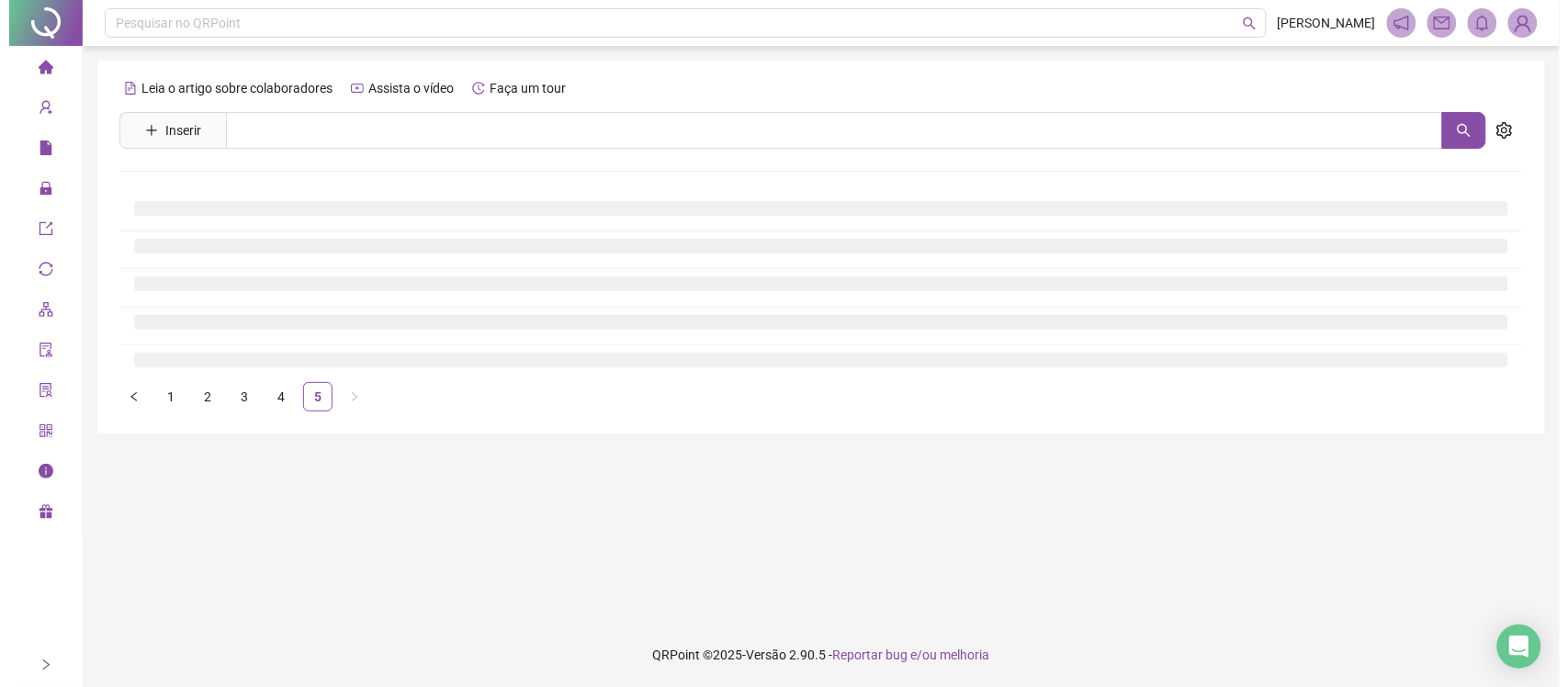
scroll to position [0, 0]
